Goal: Transaction & Acquisition: Obtain resource

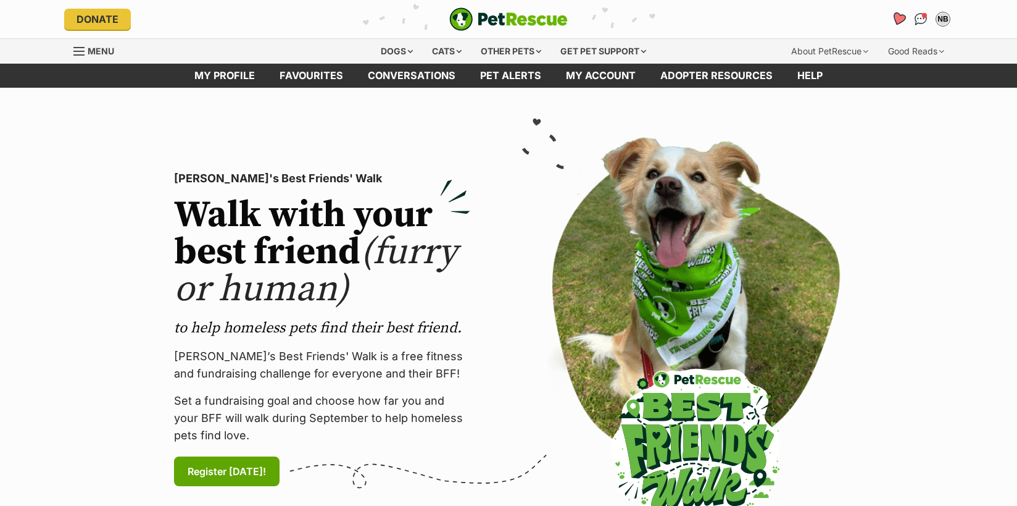
click at [900, 15] on icon "Favourites" at bounding box center [898, 19] width 15 height 14
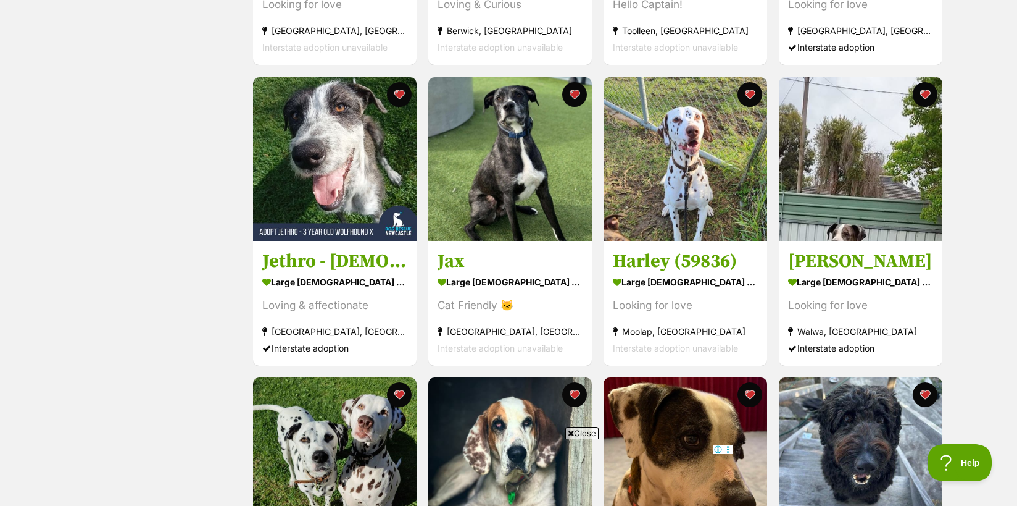
scroll to position [468, 0]
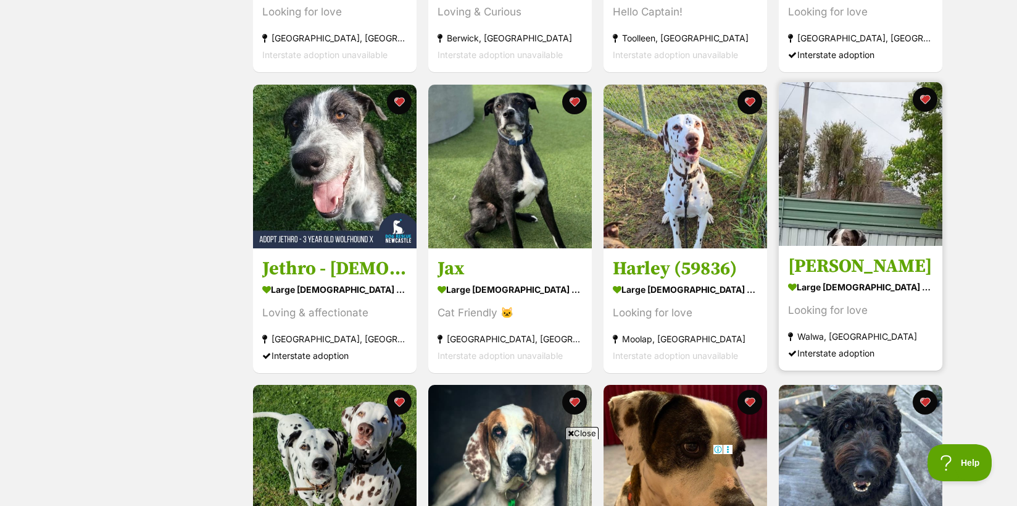
click at [851, 236] on img at bounding box center [861, 164] width 164 height 164
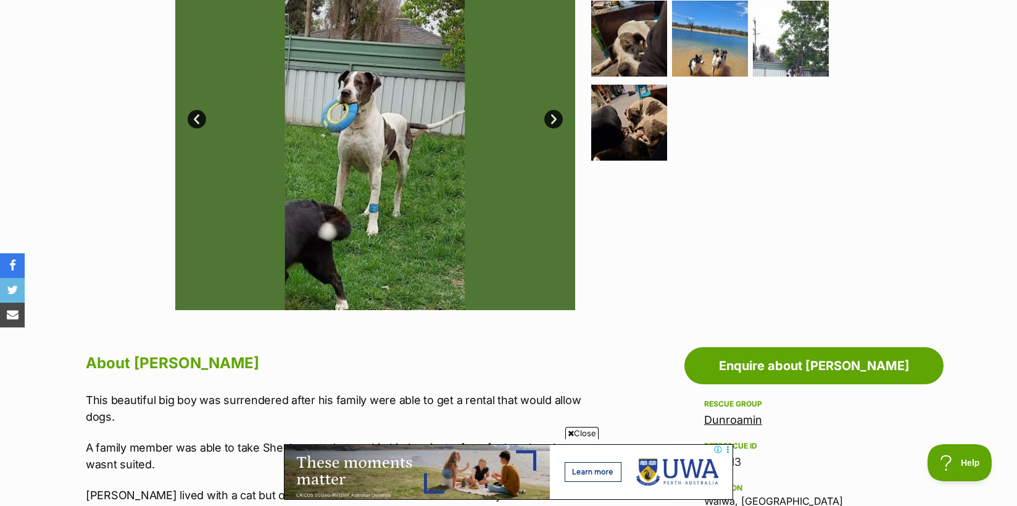
scroll to position [344, 0]
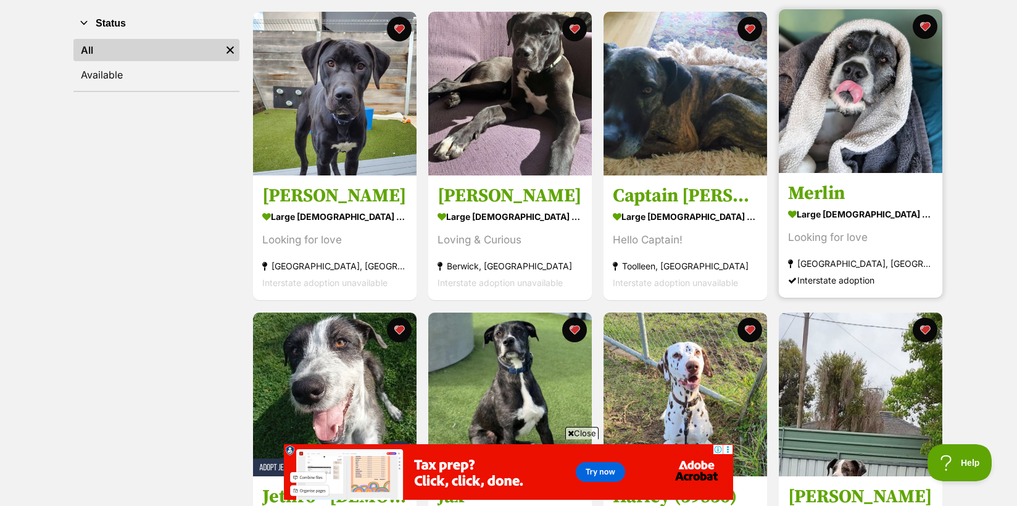
scroll to position [239, 0]
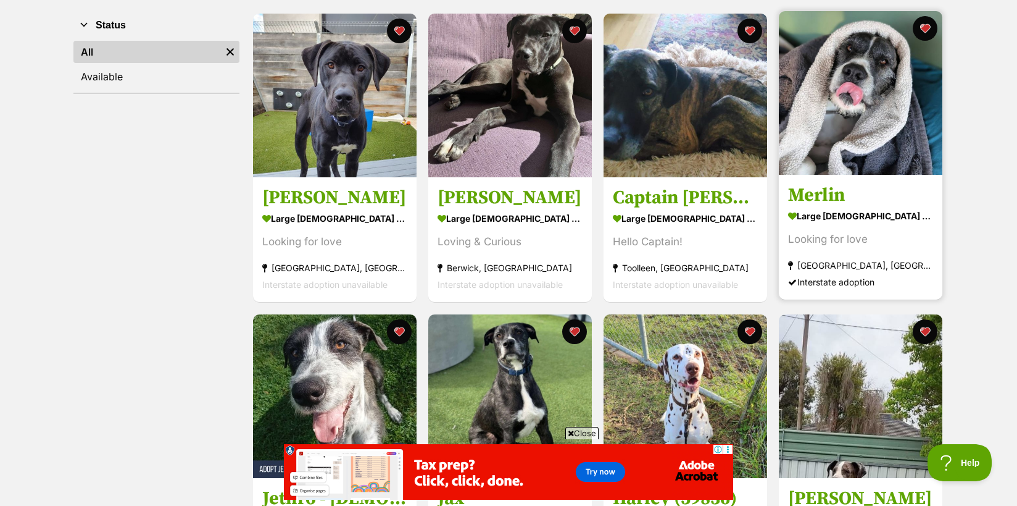
click at [882, 87] on img at bounding box center [861, 93] width 164 height 164
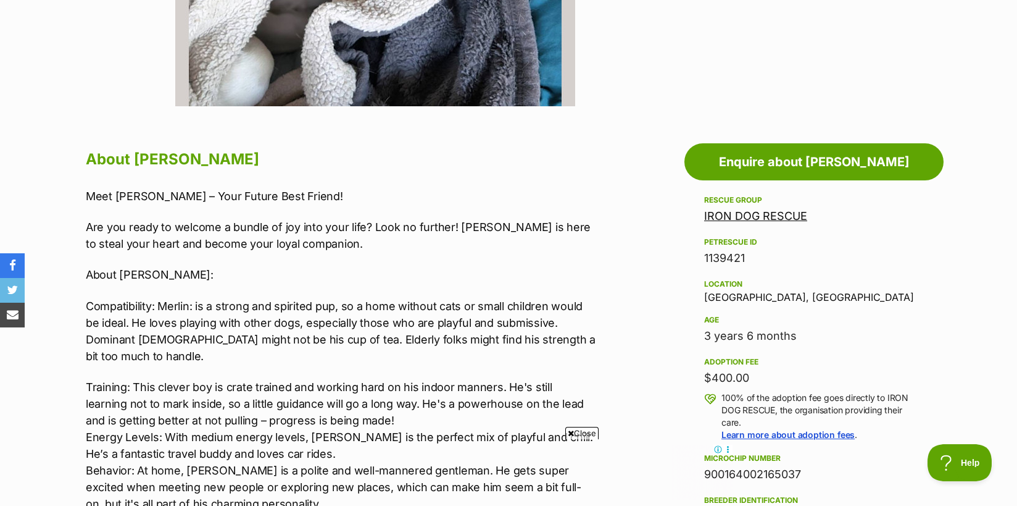
scroll to position [200, 0]
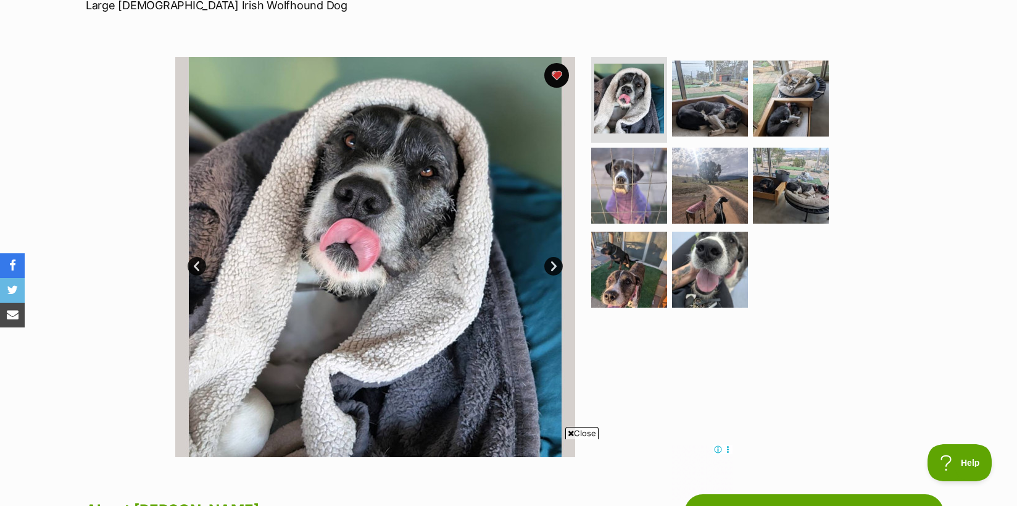
click at [549, 264] on link "Next" at bounding box center [553, 266] width 19 height 19
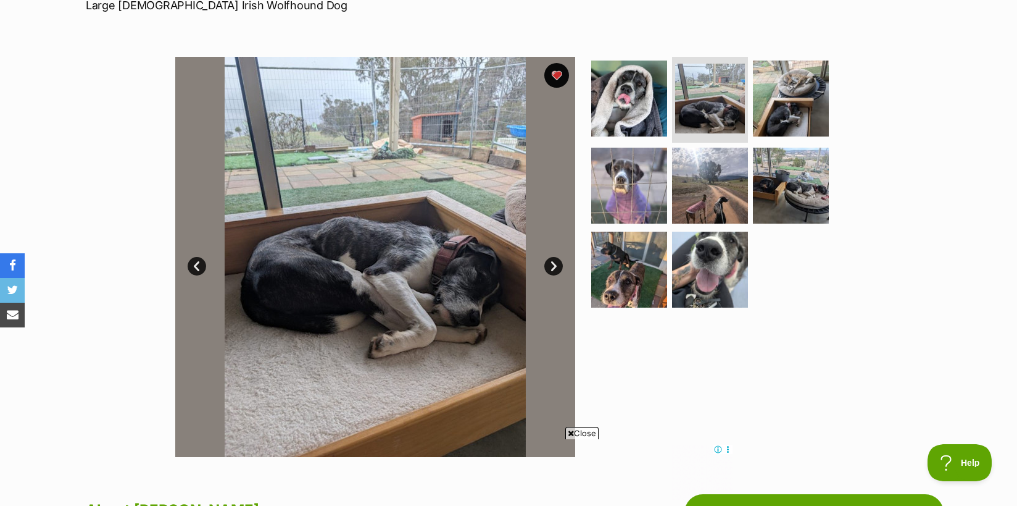
scroll to position [0, 0]
click at [549, 264] on link "Next" at bounding box center [553, 266] width 19 height 19
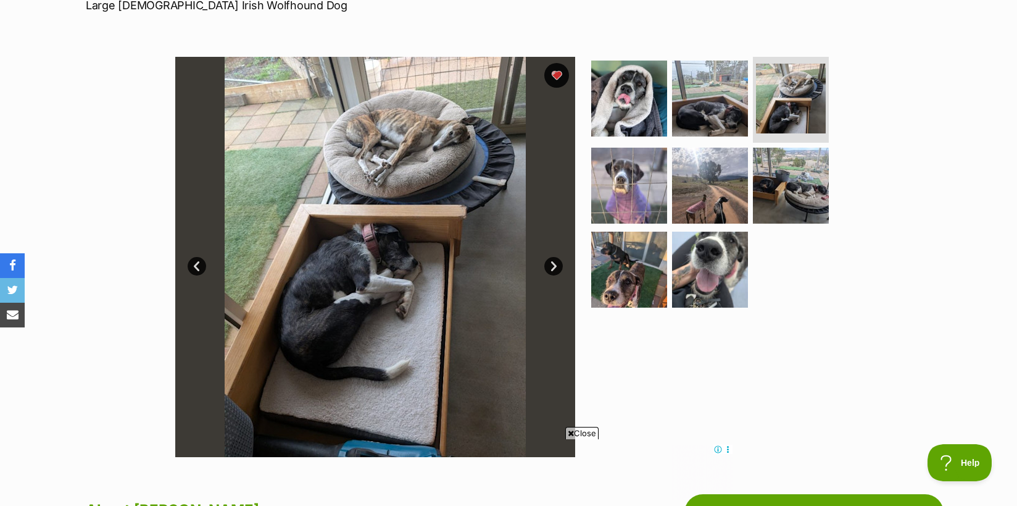
click at [549, 265] on link "Next" at bounding box center [553, 266] width 19 height 19
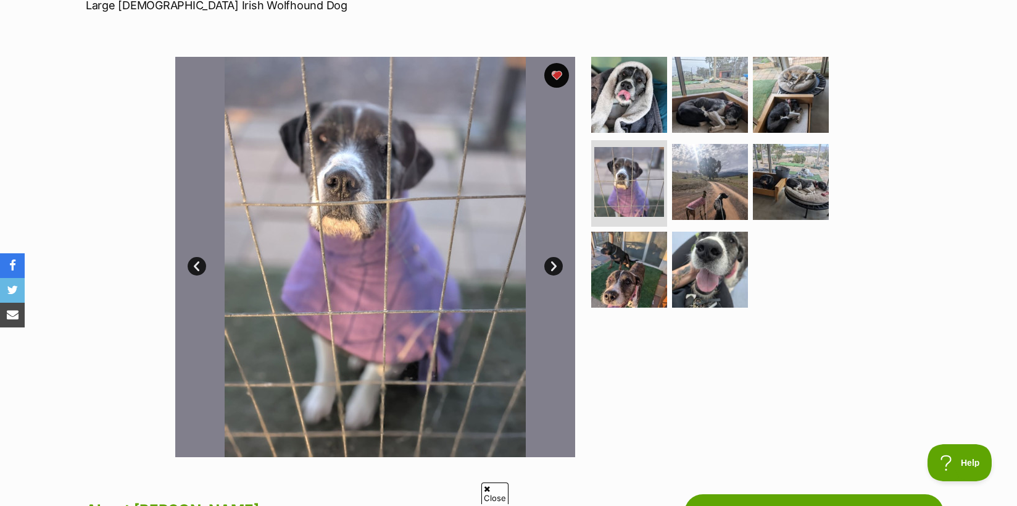
click at [549, 265] on link "Next" at bounding box center [553, 266] width 19 height 19
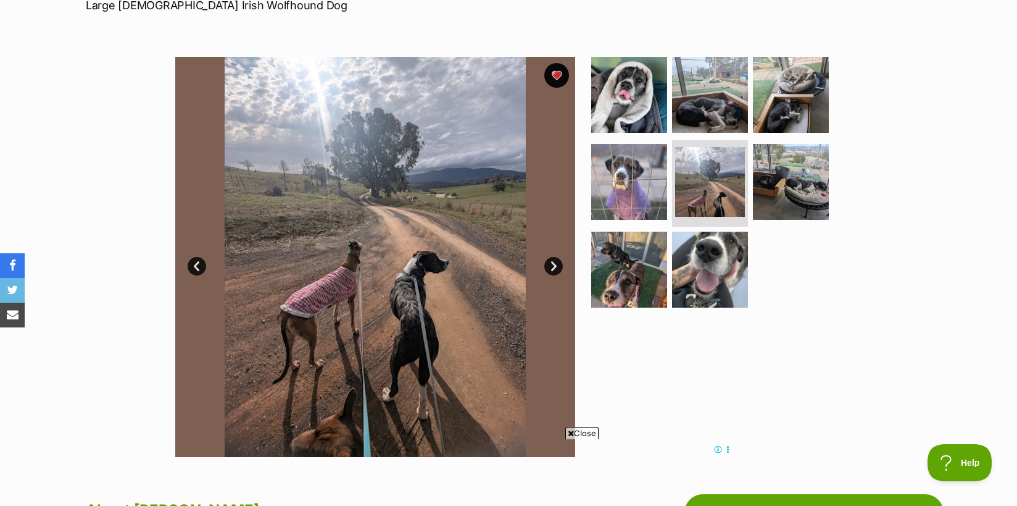
click at [549, 265] on link "Next" at bounding box center [553, 266] width 19 height 19
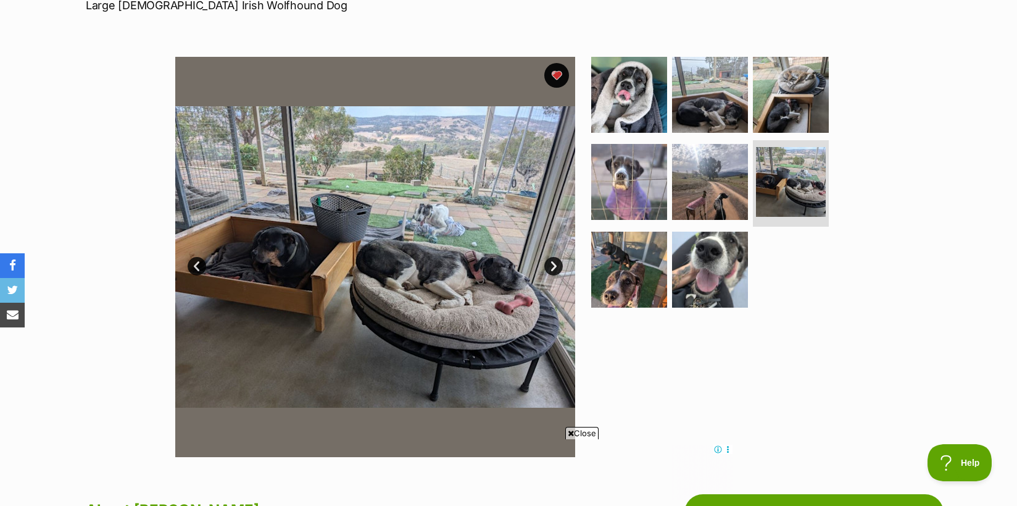
click at [556, 266] on link "Next" at bounding box center [553, 266] width 19 height 19
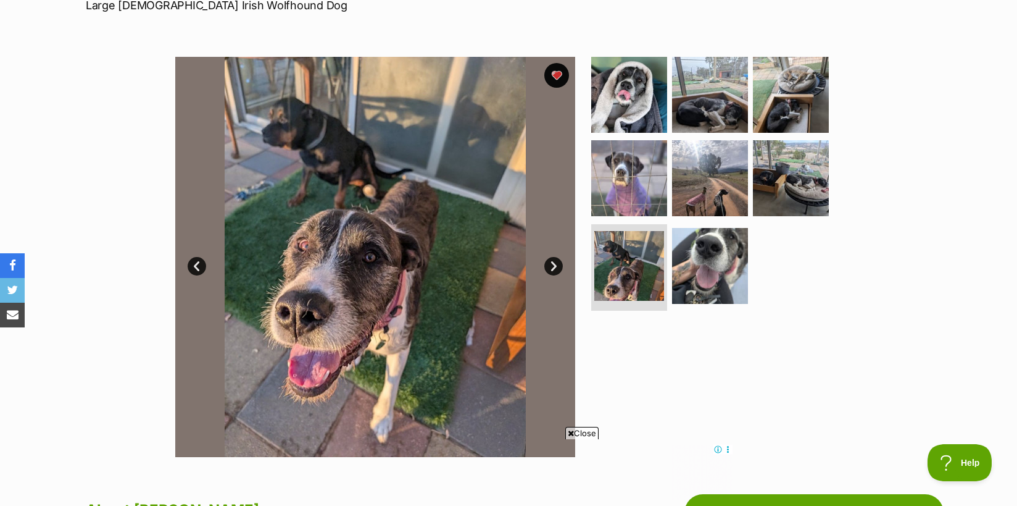
click at [556, 266] on link "Next" at bounding box center [553, 266] width 19 height 19
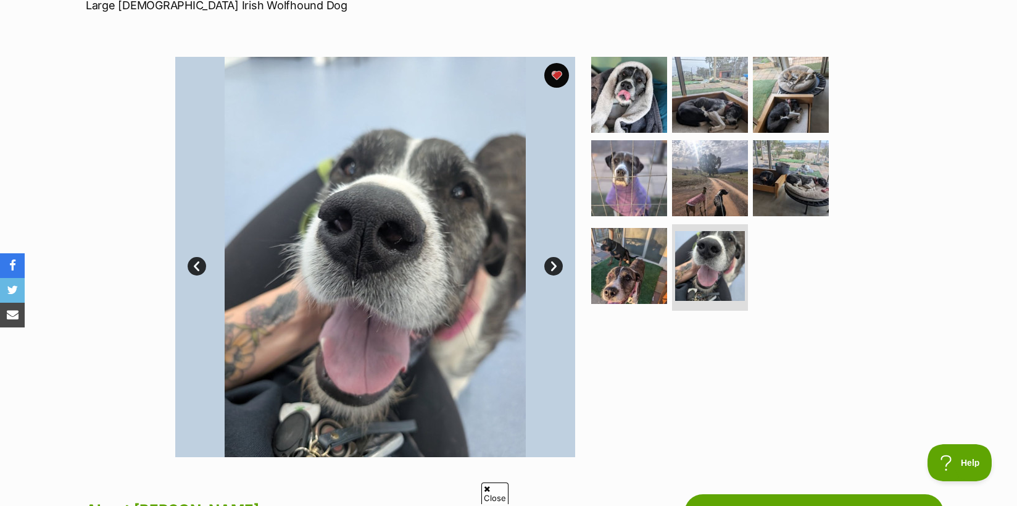
click at [556, 266] on link "Next" at bounding box center [553, 266] width 19 height 19
